Goal: Download file/media

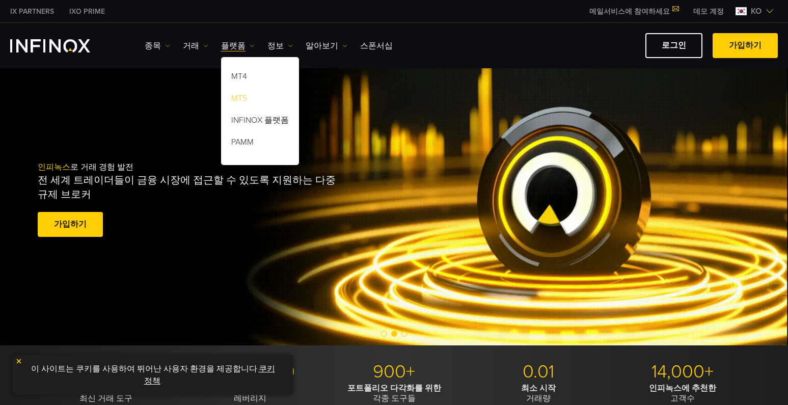
click at [240, 98] on link "MT5" at bounding box center [260, 100] width 78 height 22
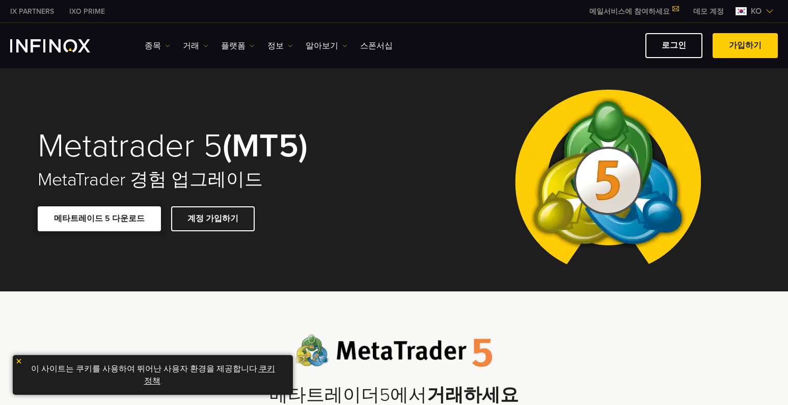
click at [110, 223] on link "메타트레이드 5 다운로드" at bounding box center [99, 218] width 123 height 25
click at [670, 52] on link "로그인" at bounding box center [673, 45] width 57 height 25
